Goal: Task Accomplishment & Management: Manage account settings

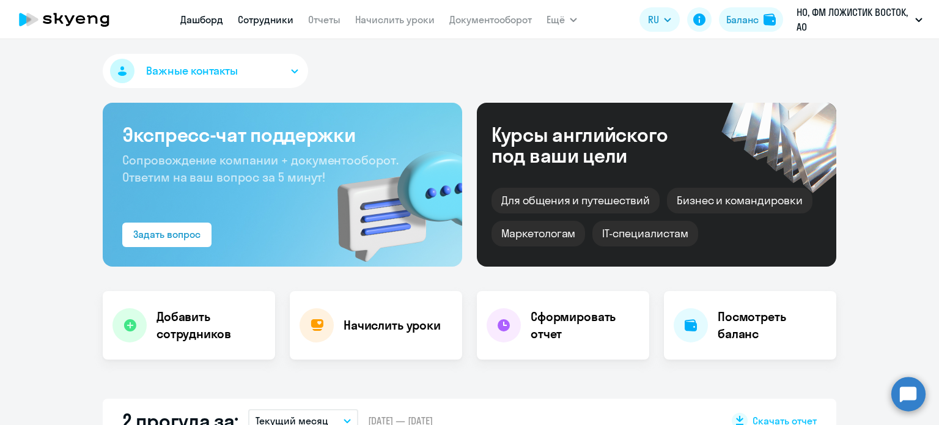
click at [278, 21] on link "Сотрудники" at bounding box center [266, 19] width 56 height 12
select select "30"
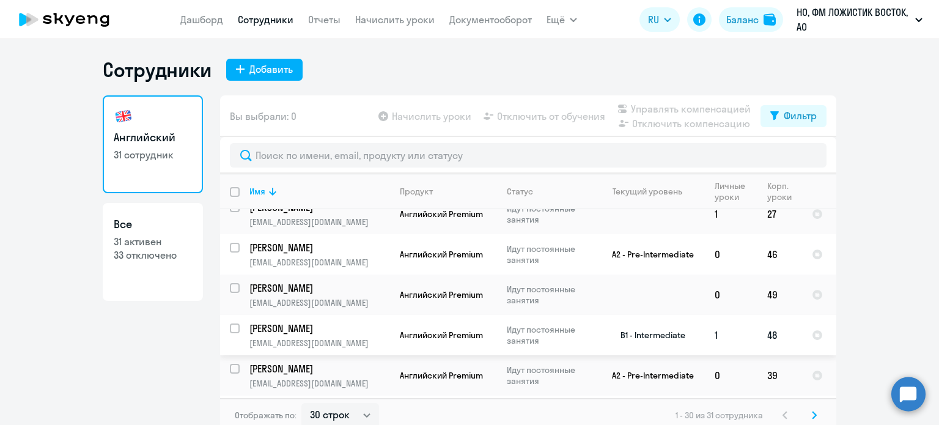
scroll to position [306, 0]
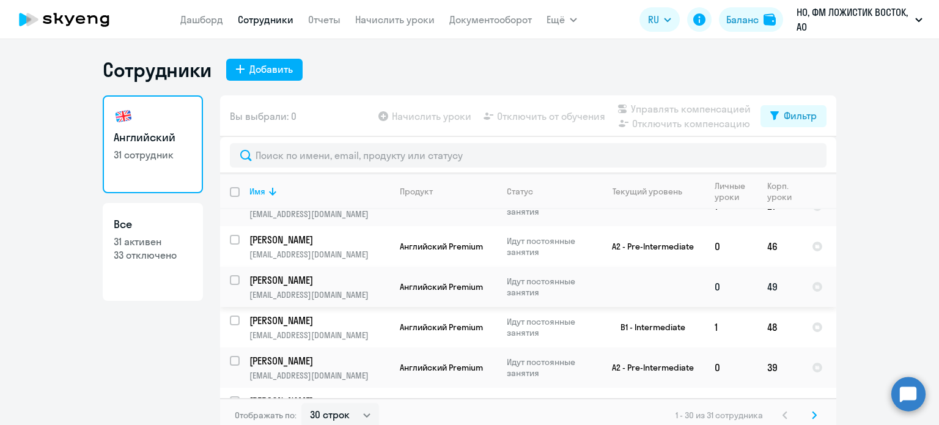
click at [230, 285] on input "select row 38358219" at bounding box center [242, 287] width 24 height 24
checkbox input "true"
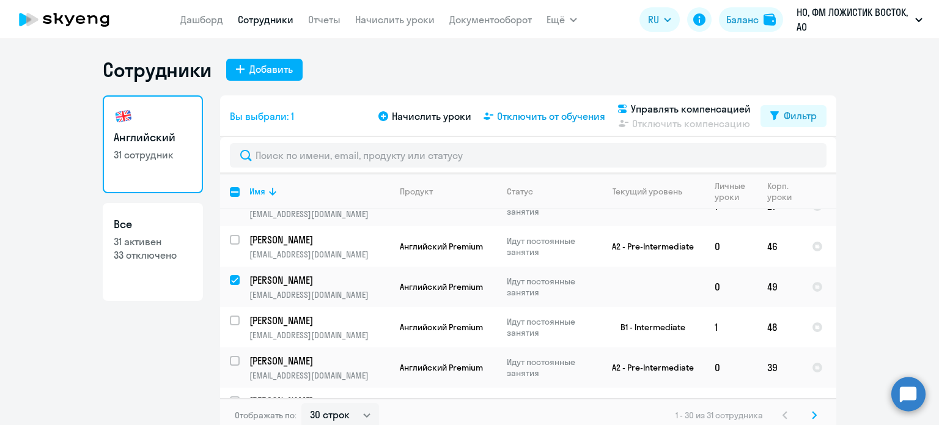
click at [516, 116] on span "Отключить от обучения" at bounding box center [551, 116] width 108 height 15
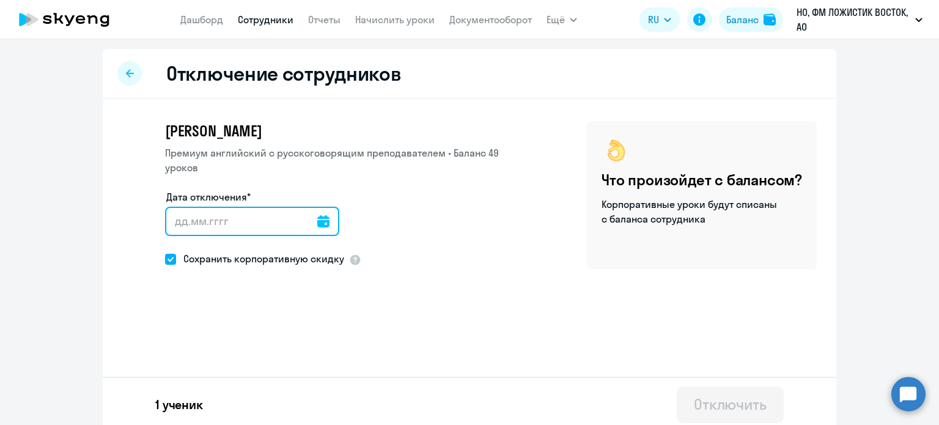
click at [222, 219] on input "Дата отключения*" at bounding box center [252, 221] width 174 height 29
click at [176, 257] on span "Сохранить корпоративную скидку" at bounding box center [260, 258] width 168 height 15
click at [165, 258] on input "Сохранить корпоративную скидку" at bounding box center [164, 258] width 1 height 1
checkbox input "false"
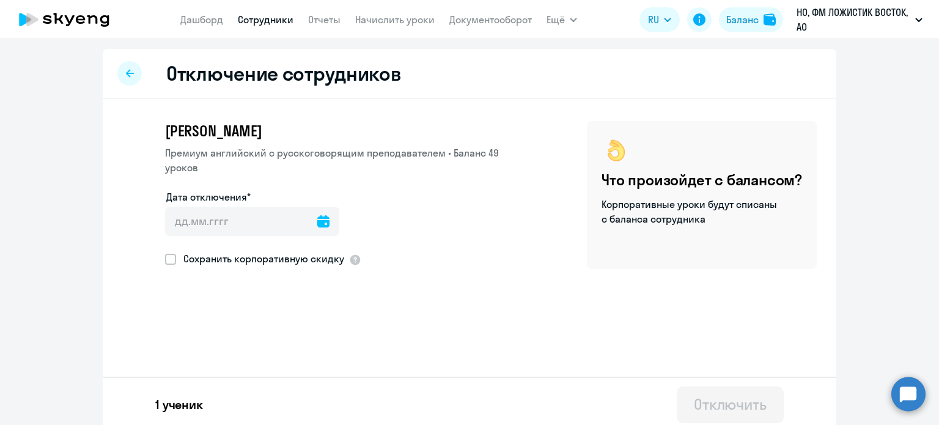
click at [317, 224] on icon at bounding box center [323, 221] width 12 height 12
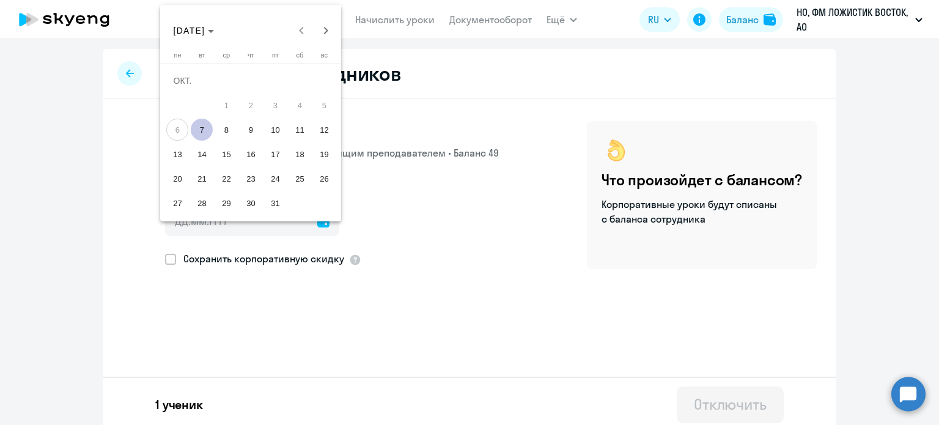
click at [205, 131] on span "7" at bounding box center [202, 130] width 22 height 22
type input "[DATE]"
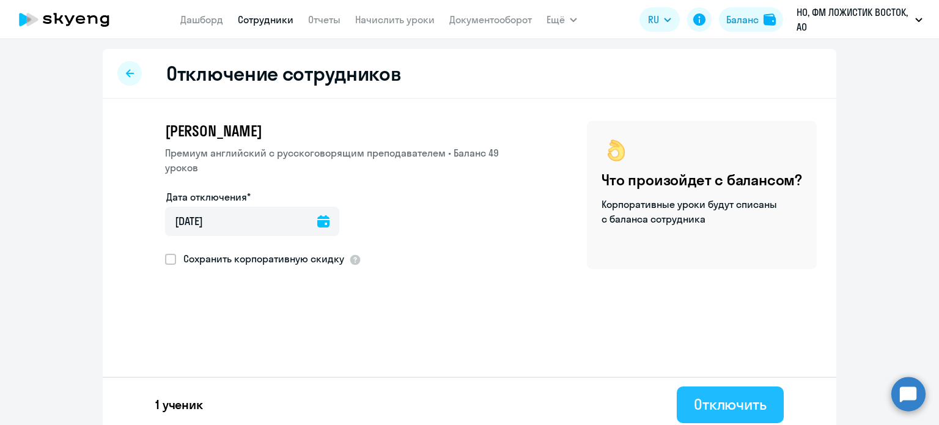
click at [738, 393] on button "Отключить" at bounding box center [729, 404] width 107 height 37
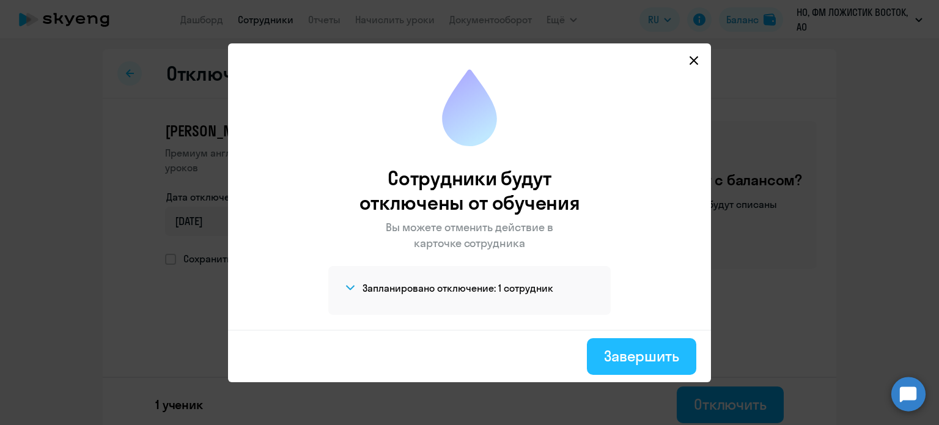
click at [621, 361] on div "Завершить" at bounding box center [641, 356] width 75 height 20
select select "30"
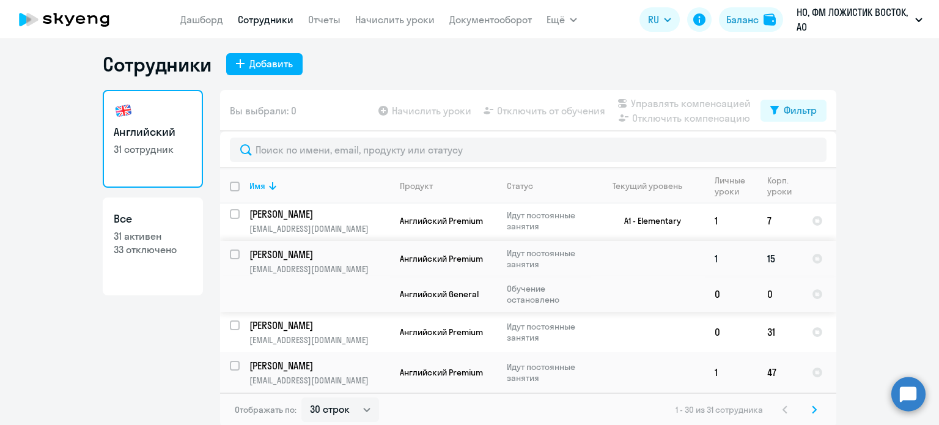
scroll to position [7, 0]
